Goal: Transaction & Acquisition: Purchase product/service

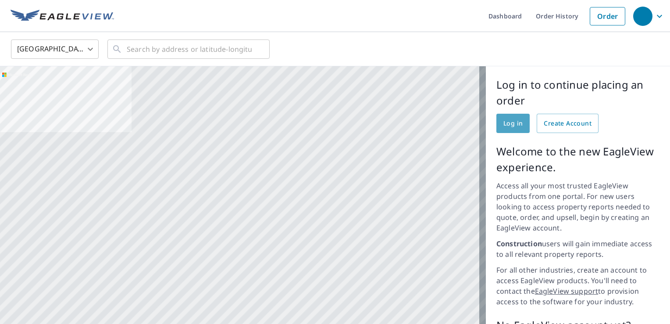
click at [512, 128] on span "Log in" at bounding box center [512, 123] width 19 height 11
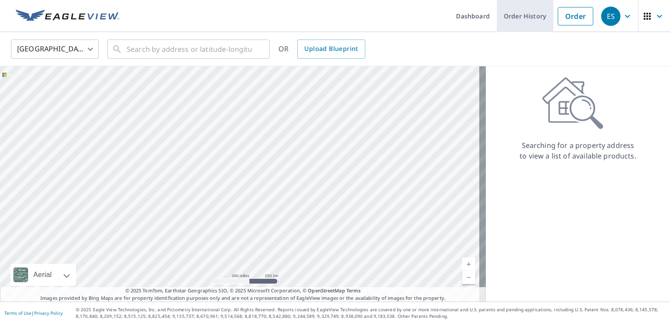
click at [521, 15] on link "Order History" at bounding box center [525, 16] width 57 height 32
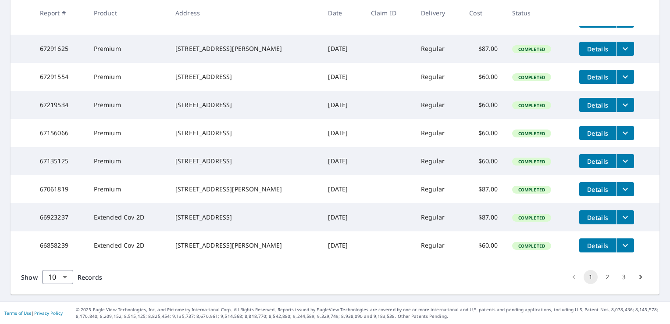
scroll to position [250, 0]
click at [600, 278] on button "2" at bounding box center [607, 277] width 14 height 14
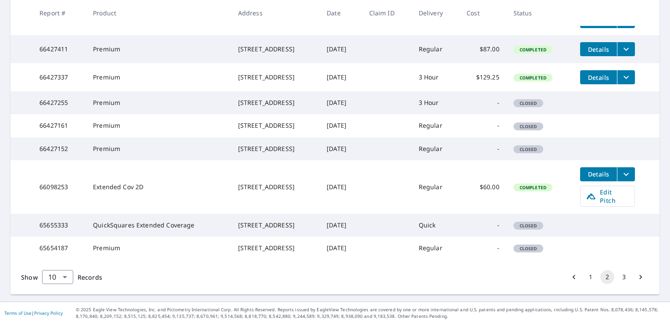
scroll to position [266, 0]
click at [617, 277] on button "3" at bounding box center [624, 277] width 14 height 14
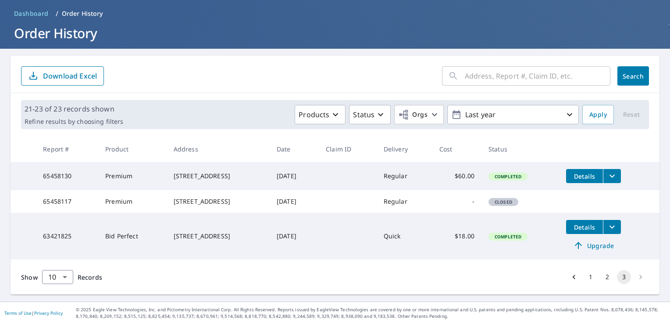
scroll to position [44, 0]
click at [600, 278] on button "2" at bounding box center [607, 277] width 14 height 14
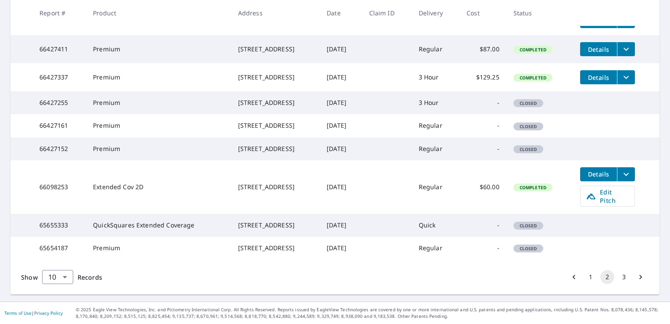
scroll to position [266, 0]
click at [584, 274] on button "1" at bounding box center [591, 277] width 14 height 14
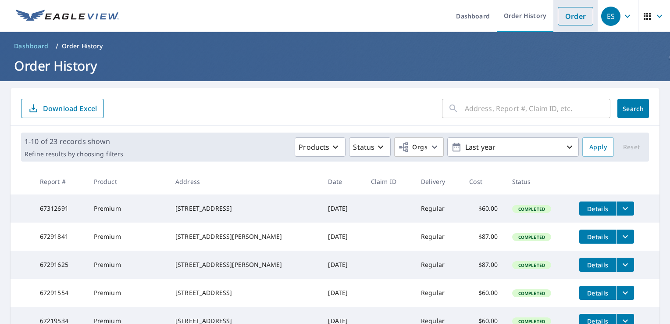
click at [571, 13] on link "Order" at bounding box center [576, 16] width 36 height 18
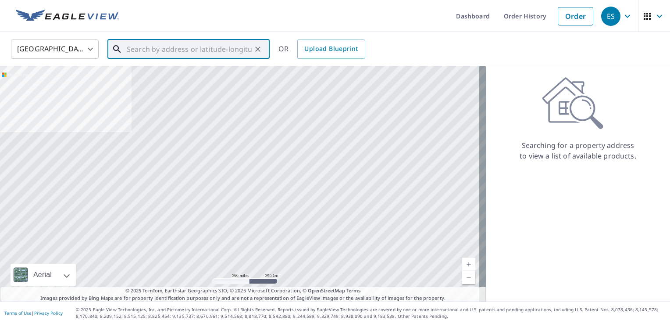
click at [155, 50] on input "text" at bounding box center [189, 49] width 125 height 25
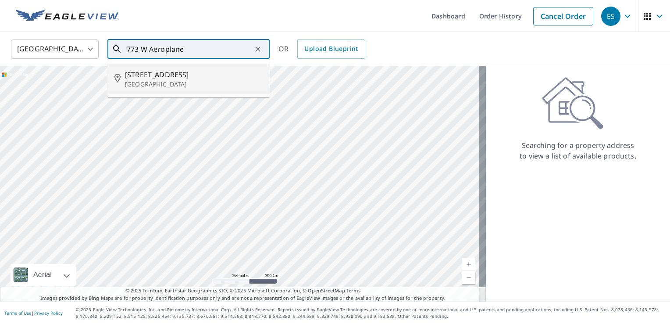
click at [146, 76] on span "[STREET_ADDRESS]" at bounding box center [194, 74] width 138 height 11
type input "[STREET_ADDRESS]"
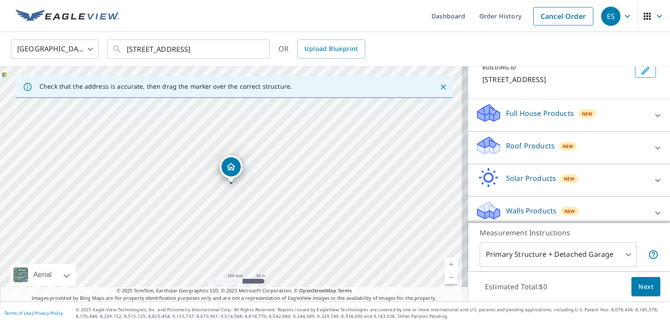
scroll to position [74, 0]
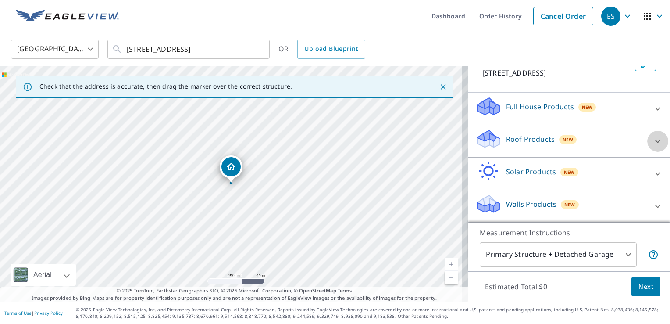
click at [652, 142] on icon at bounding box center [657, 141] width 11 height 11
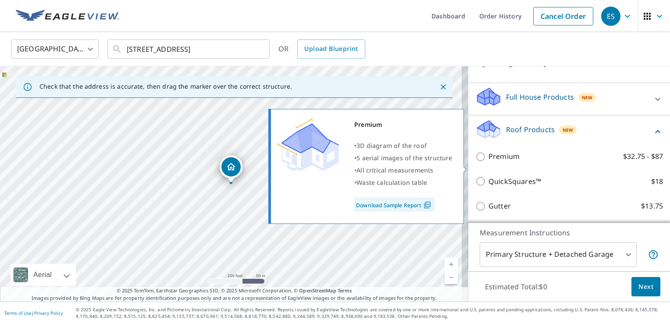
click at [476, 162] on input "Premium $32.75 - $87" at bounding box center [481, 156] width 13 height 11
checkbox input "true"
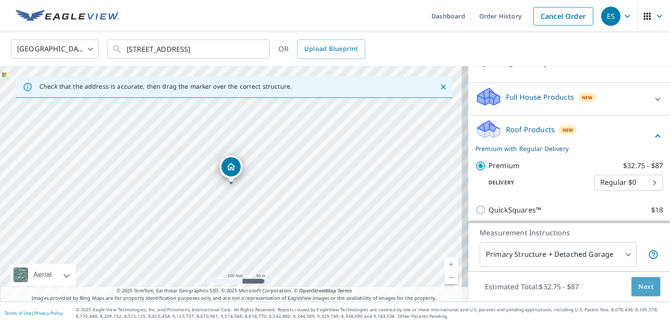
click at [638, 287] on span "Next" at bounding box center [645, 286] width 15 height 11
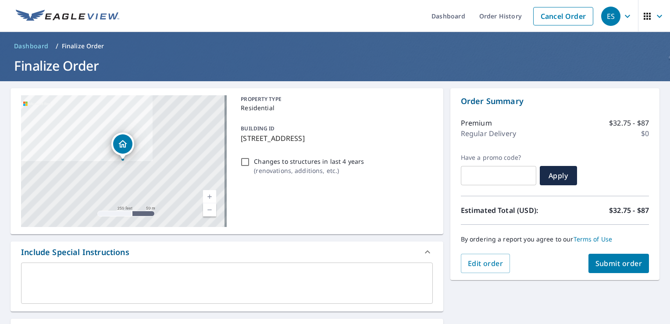
click at [613, 263] on span "Submit order" at bounding box center [618, 263] width 47 height 10
